Goal: Task Accomplishment & Management: Manage account settings

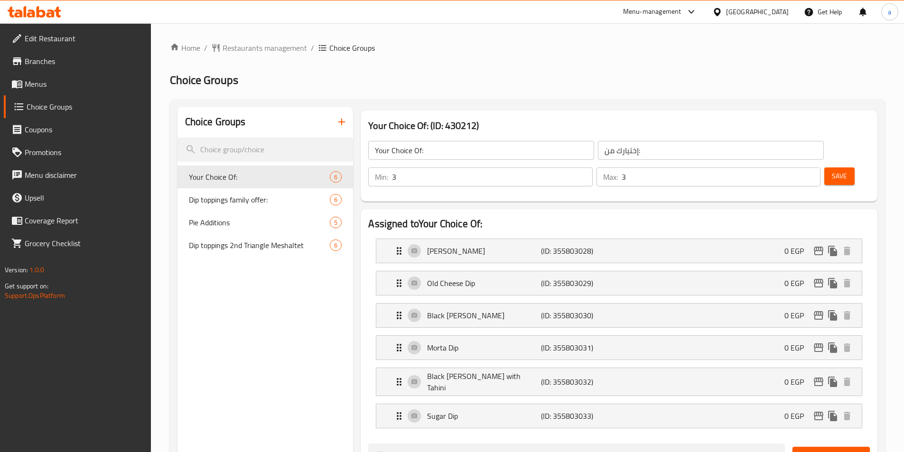
click at [53, 85] on span "Menus" at bounding box center [84, 83] width 119 height 11
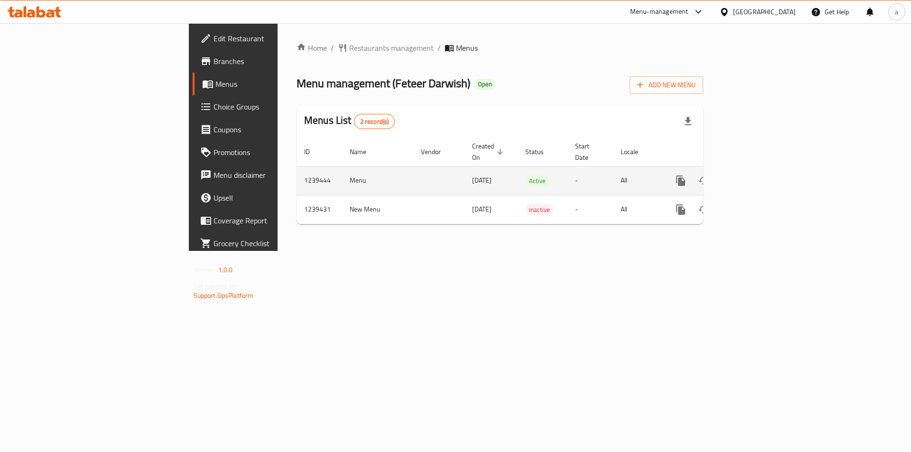
click at [755, 175] on icon "enhanced table" at bounding box center [748, 180] width 11 height 11
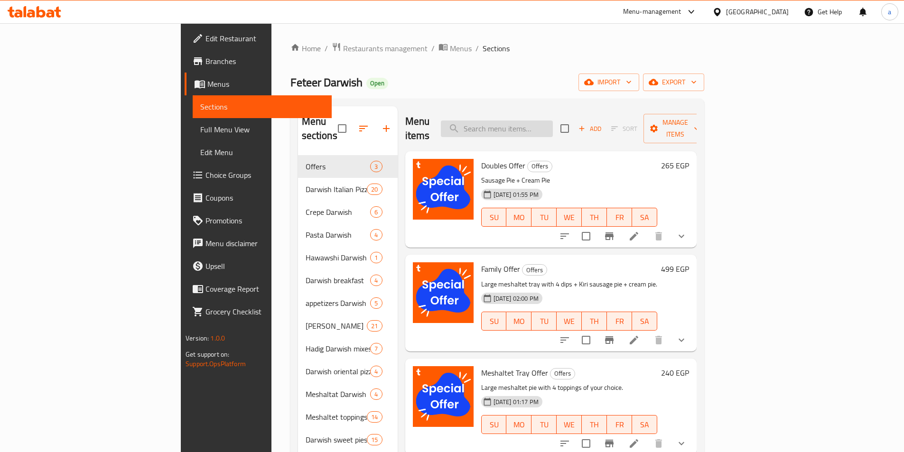
click at [535, 120] on input "search" at bounding box center [497, 128] width 112 height 17
paste input "Alexandrian"
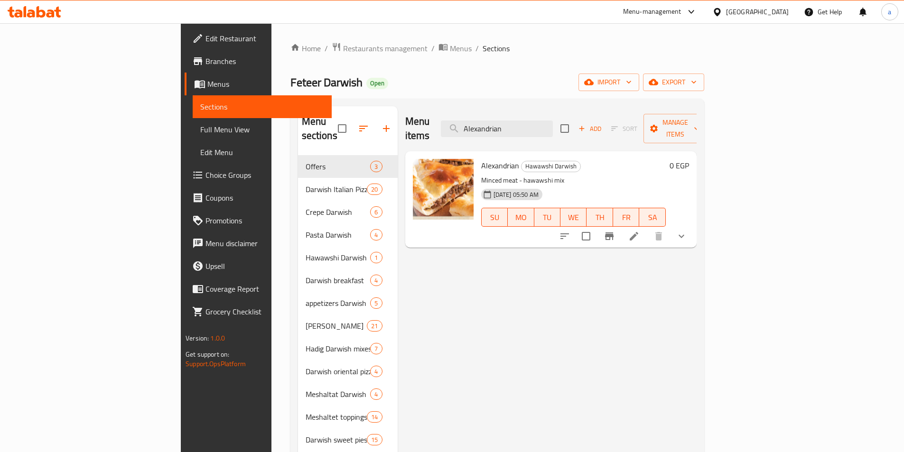
type input "Alexandrian"
click at [583, 185] on div "28-03-2025 05:50 AM SU MO TU WE TH FR SA" at bounding box center [573, 210] width 192 height 51
click at [647, 228] on li at bounding box center [633, 236] width 27 height 17
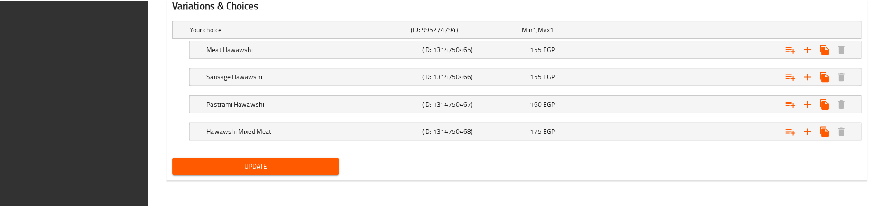
scroll to position [554, 0]
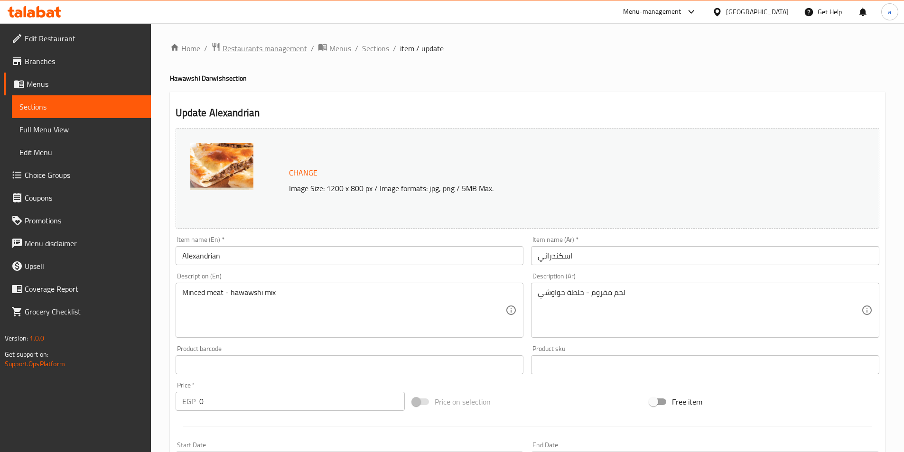
click at [258, 48] on span "Restaurants management" at bounding box center [264, 48] width 84 height 11
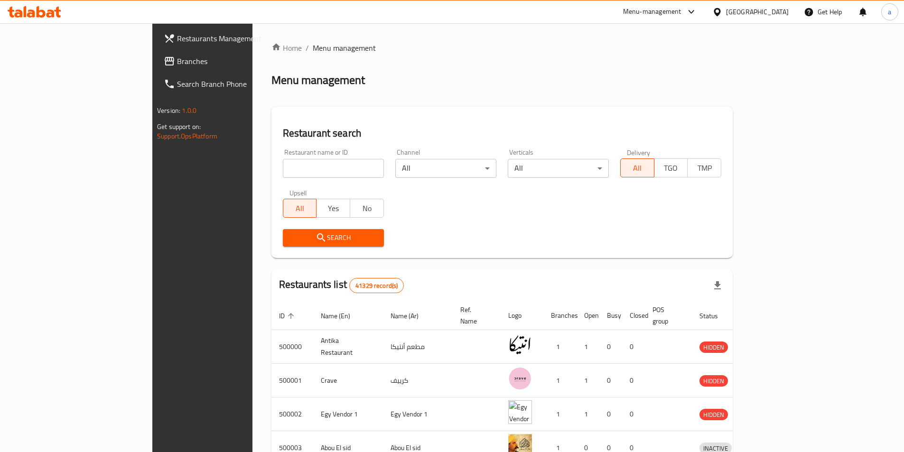
click at [177, 62] on span "Branches" at bounding box center [236, 60] width 119 height 11
